Goal: Information Seeking & Learning: Learn about a topic

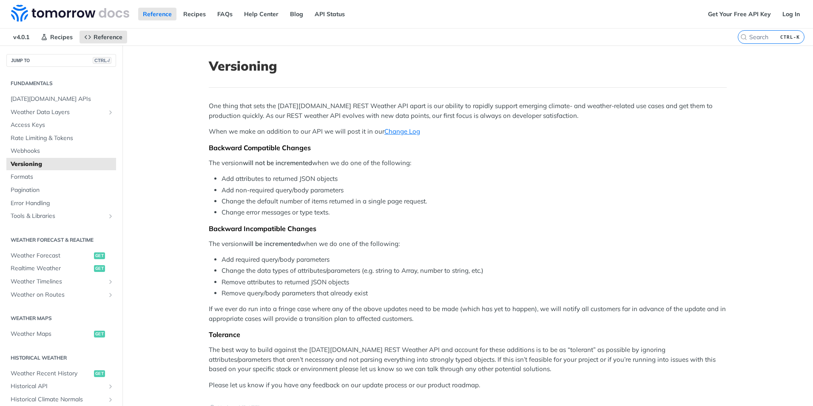
click at [36, 82] on h2 "Fundamentals" at bounding box center [61, 84] width 110 height 8
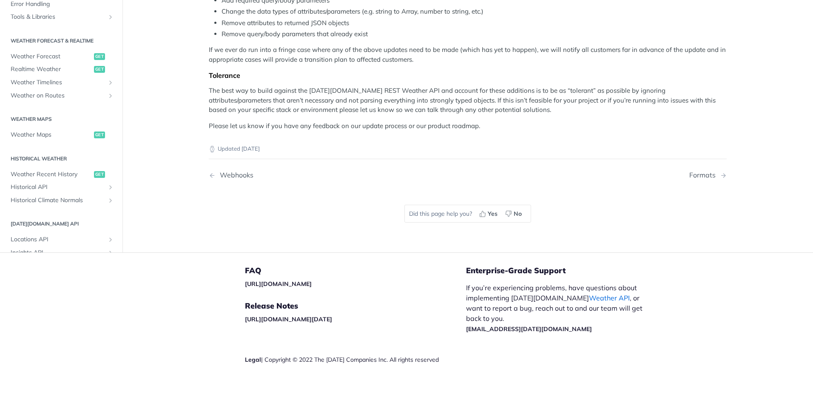
click at [589, 296] on link "Weather API" at bounding box center [609, 297] width 41 height 9
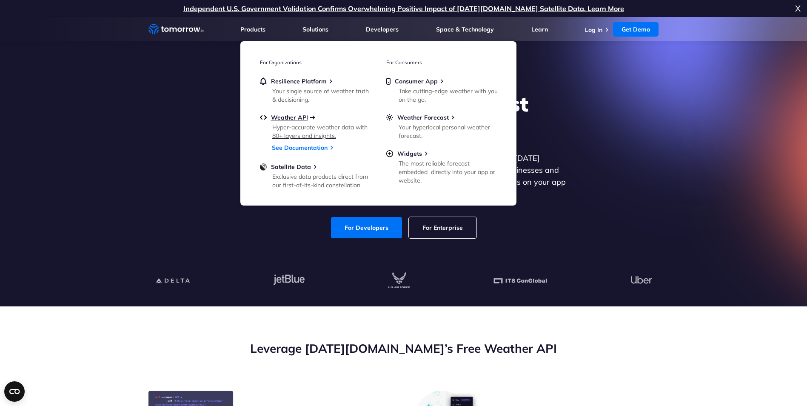
click at [306, 116] on span "Weather API" at bounding box center [289, 118] width 37 height 8
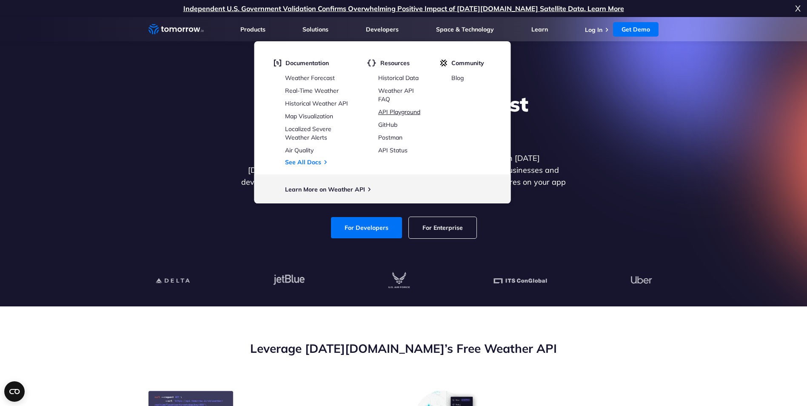
click at [411, 113] on link "API Playground" at bounding box center [399, 112] width 42 height 8
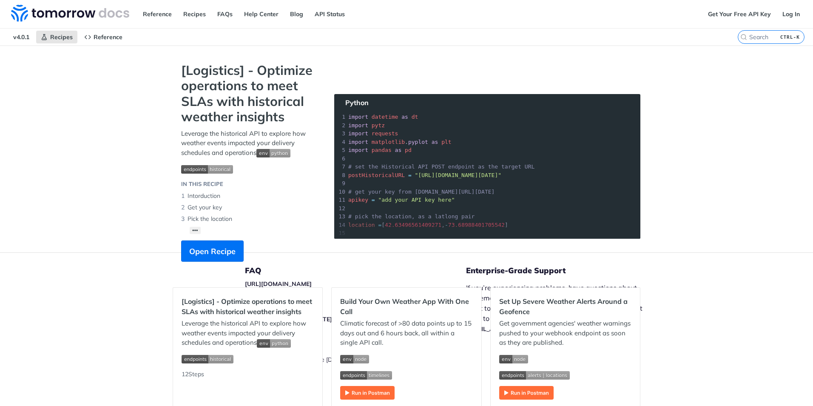
click at [440, 149] on section "[Logistics] - Optimize operations to meet SLAs with historical weather insights…" at bounding box center [407, 171] width 468 height 216
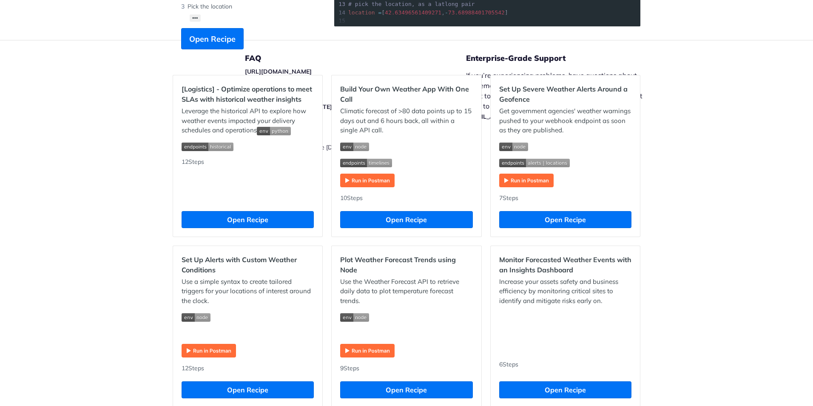
scroll to position [213, 0]
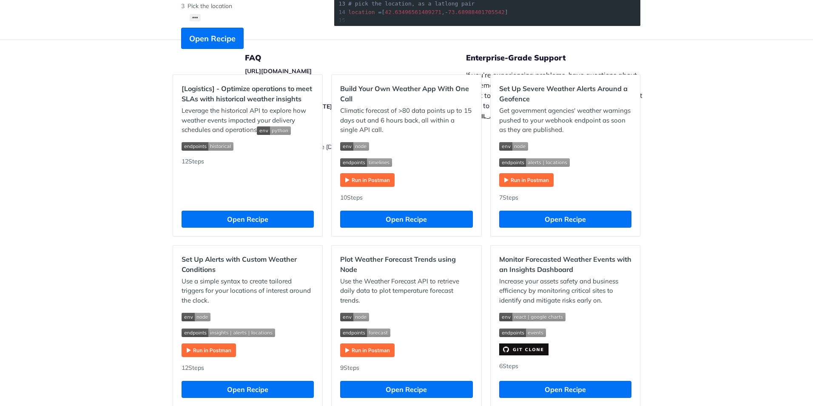
click at [355, 181] on img "Expand image" at bounding box center [367, 180] width 54 height 14
